Goal: Find specific page/section: Find specific page/section

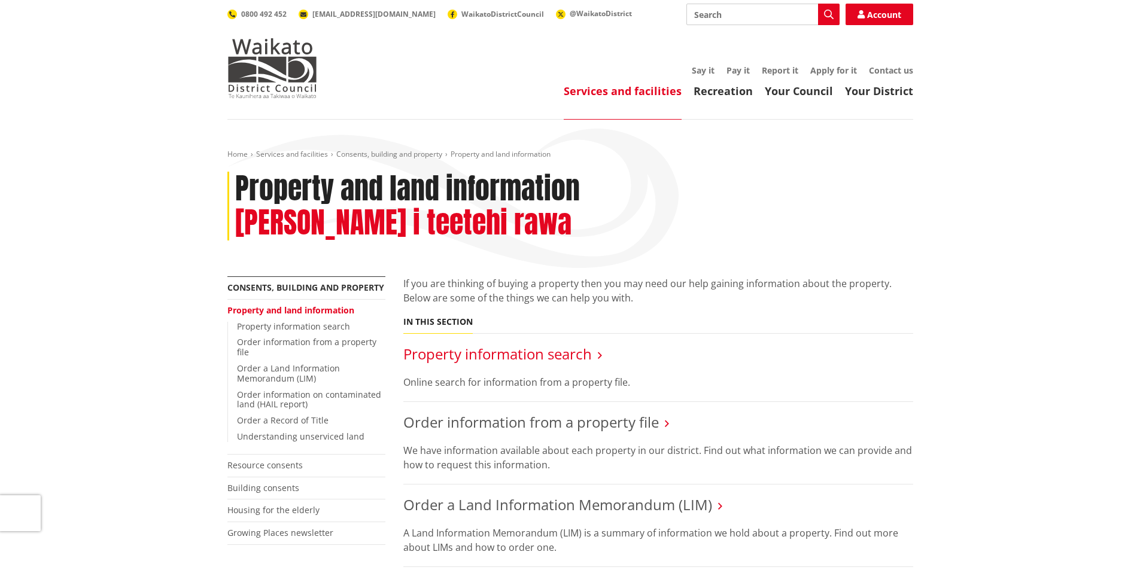
click at [515, 344] on link "Property information search" at bounding box center [497, 354] width 189 height 20
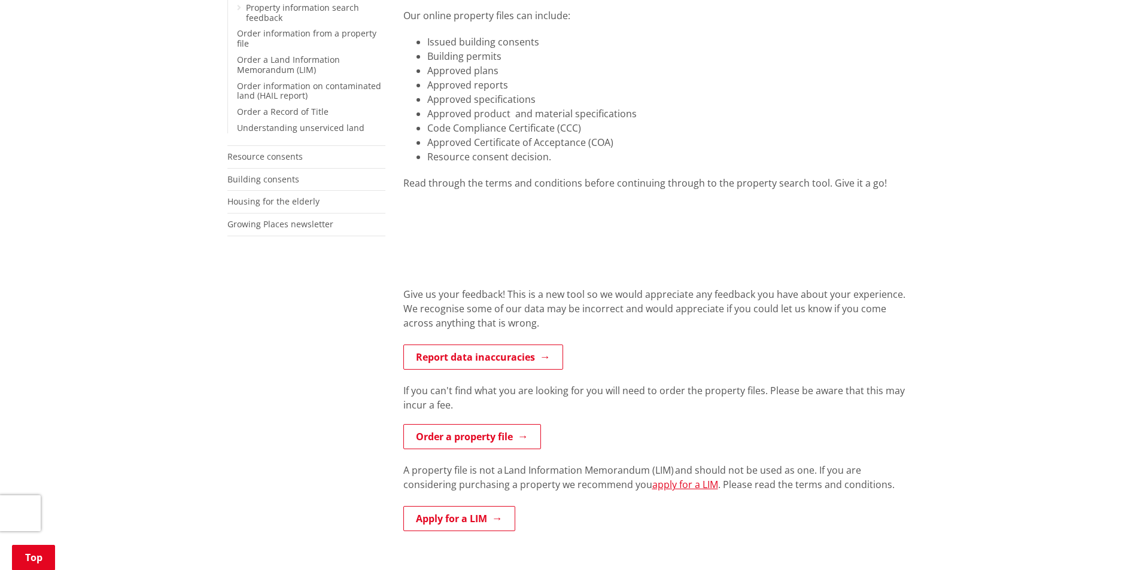
scroll to position [299, 0]
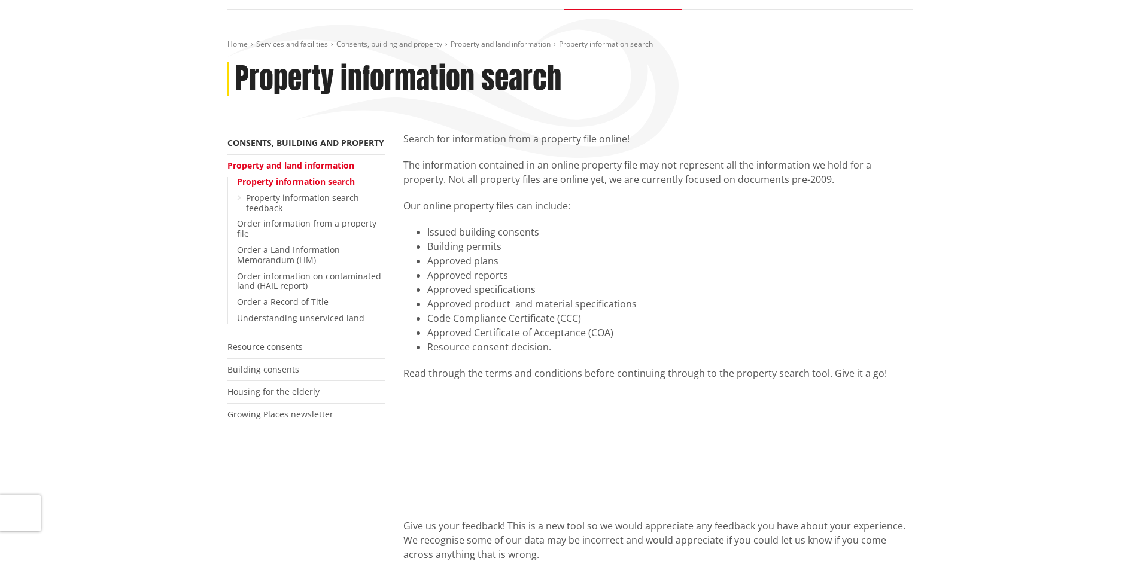
scroll to position [180, 0]
